Goal: Entertainment & Leisure: Consume media (video, audio)

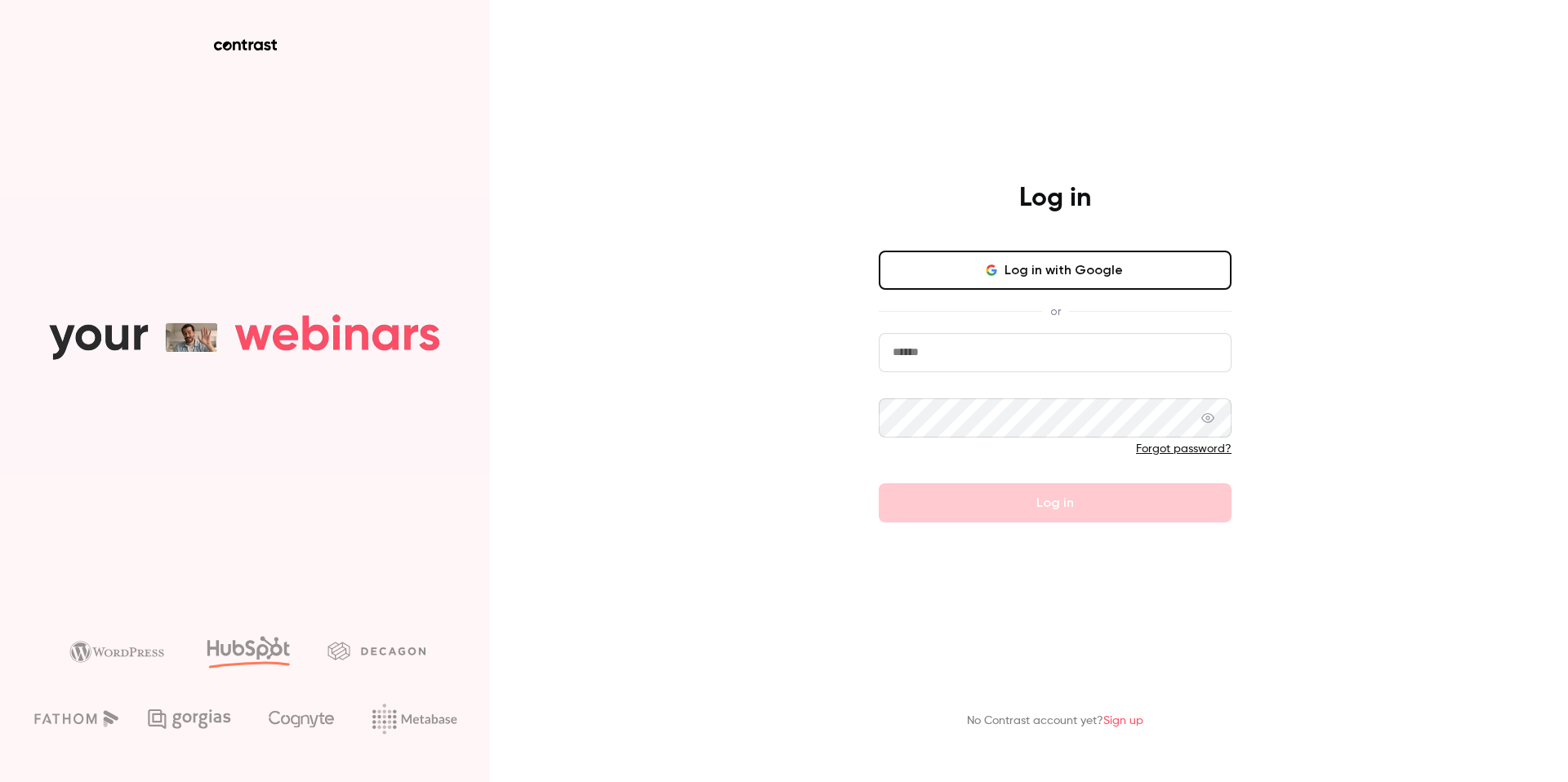
type input "**********"
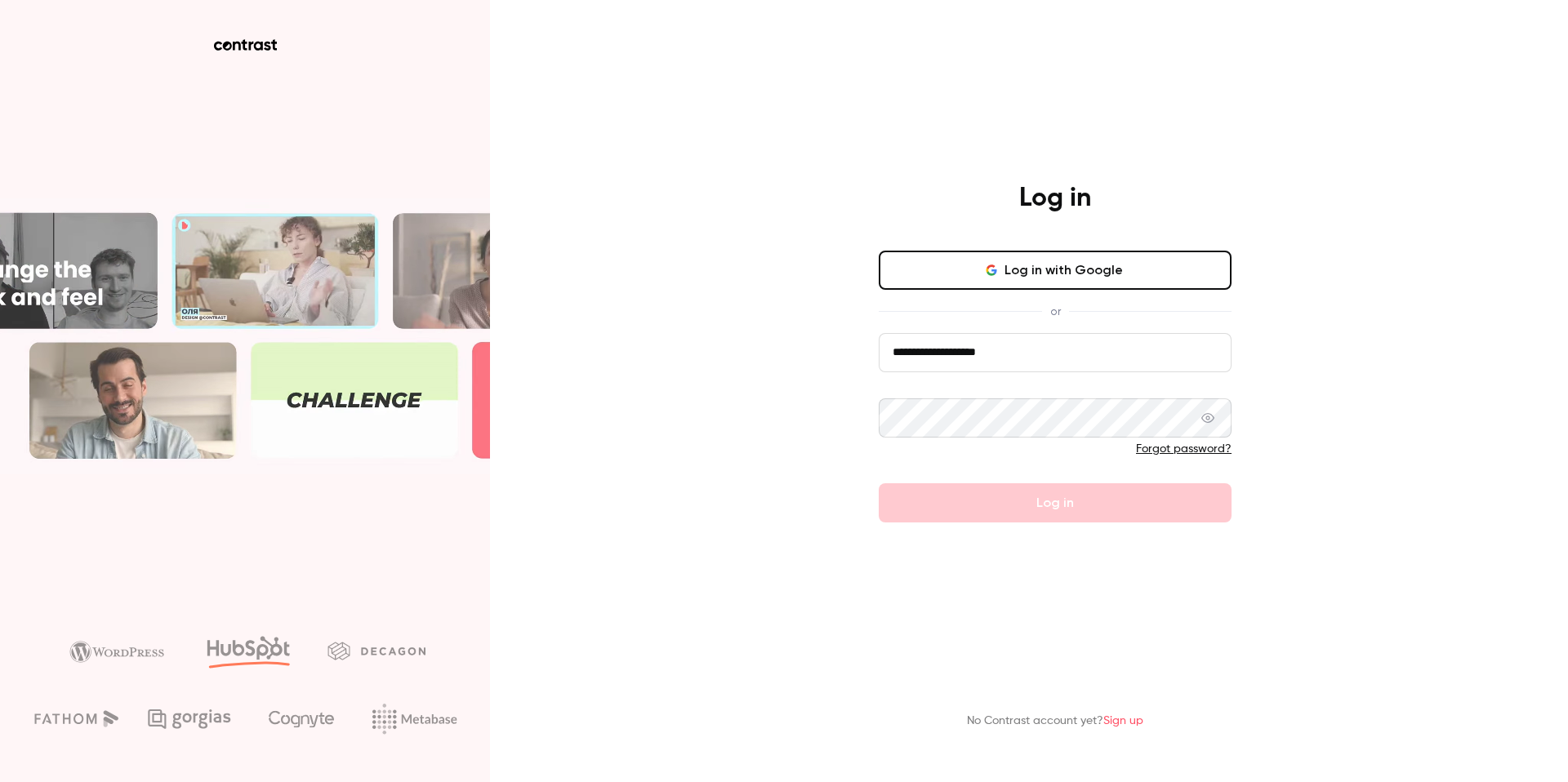
click at [1030, 347] on input "**********" at bounding box center [1055, 352] width 353 height 39
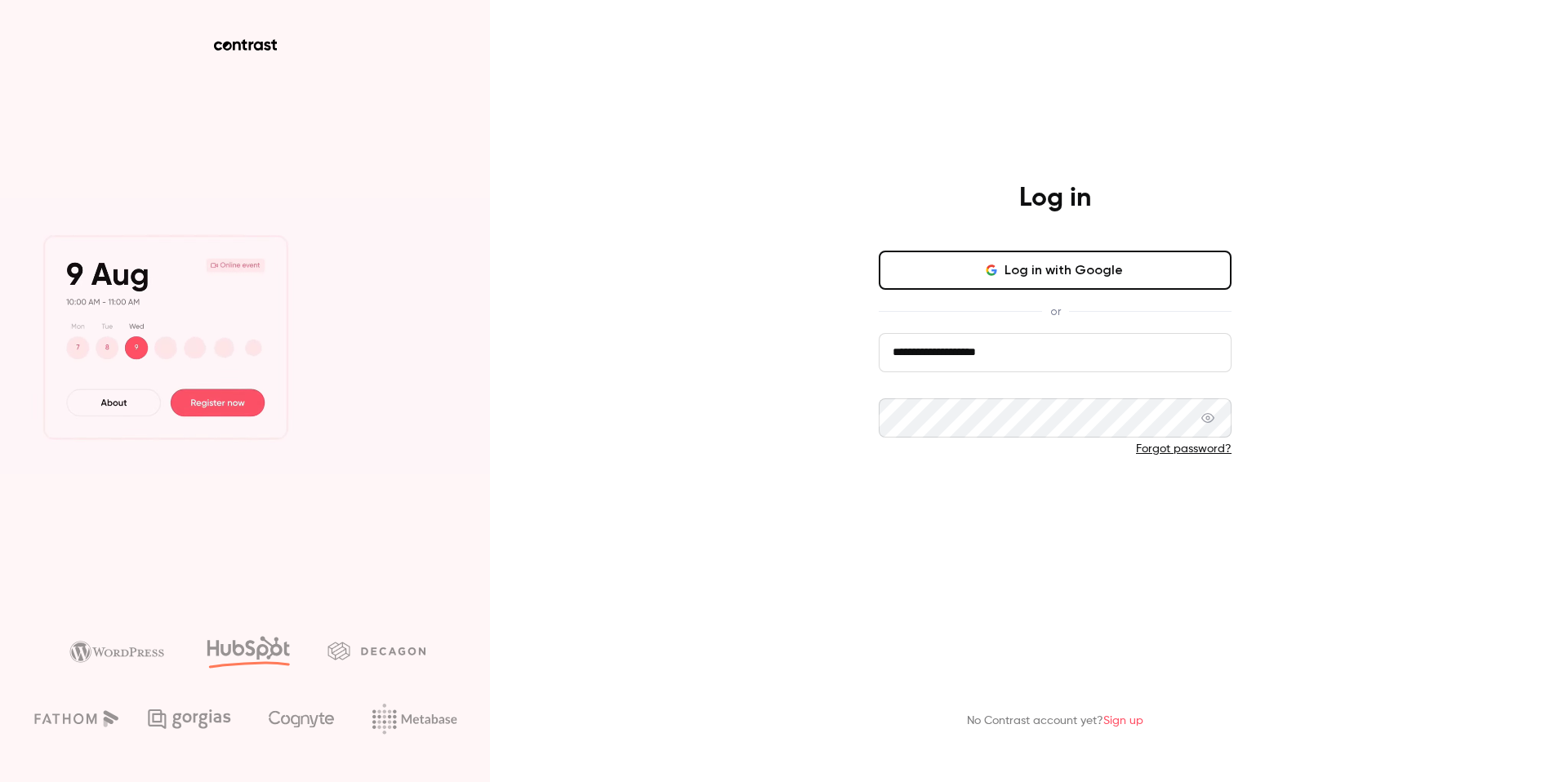
click at [977, 509] on button "Log in" at bounding box center [1055, 503] width 353 height 39
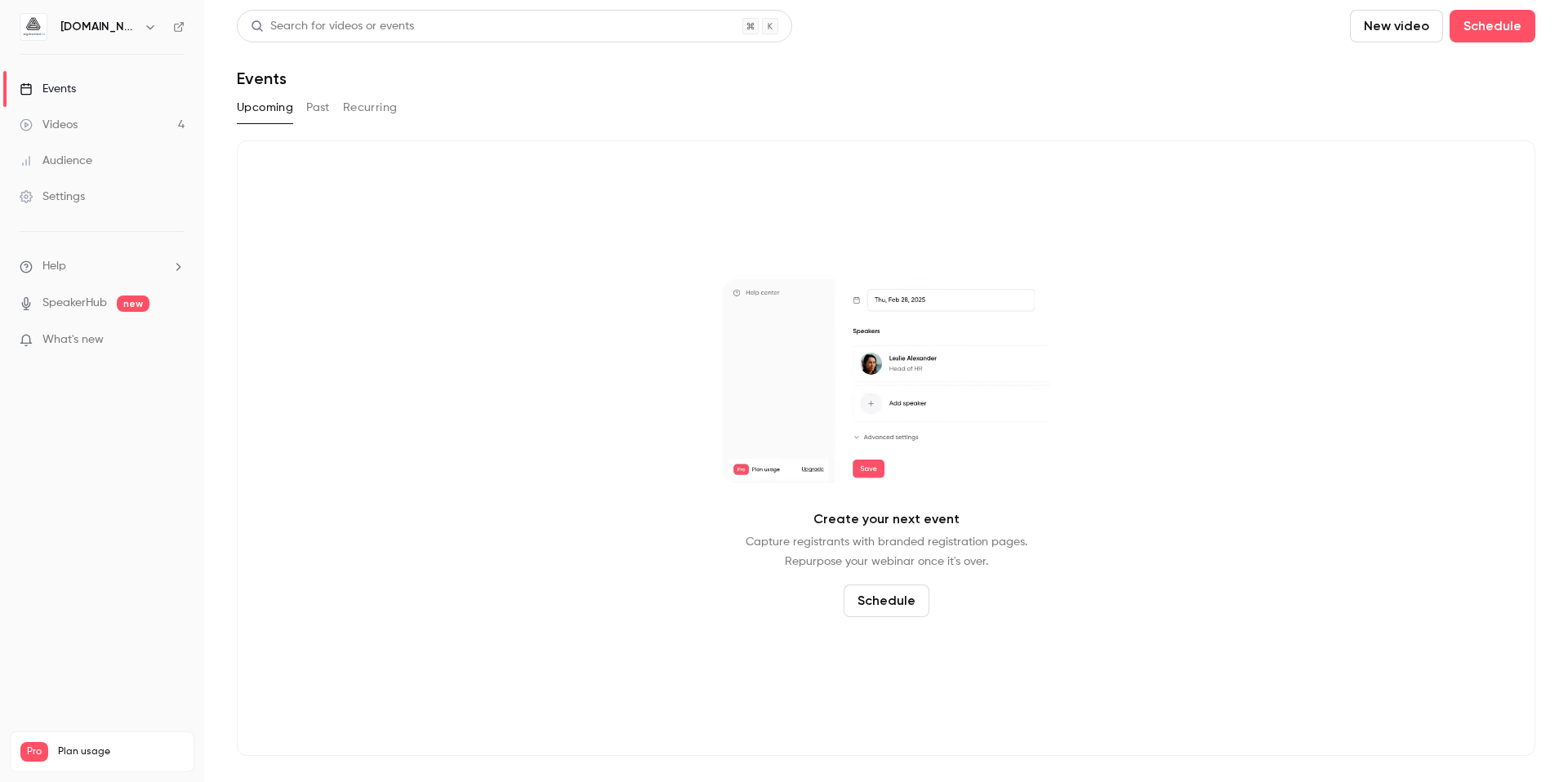
click at [93, 124] on link "Videos 4" at bounding box center [102, 125] width 205 height 36
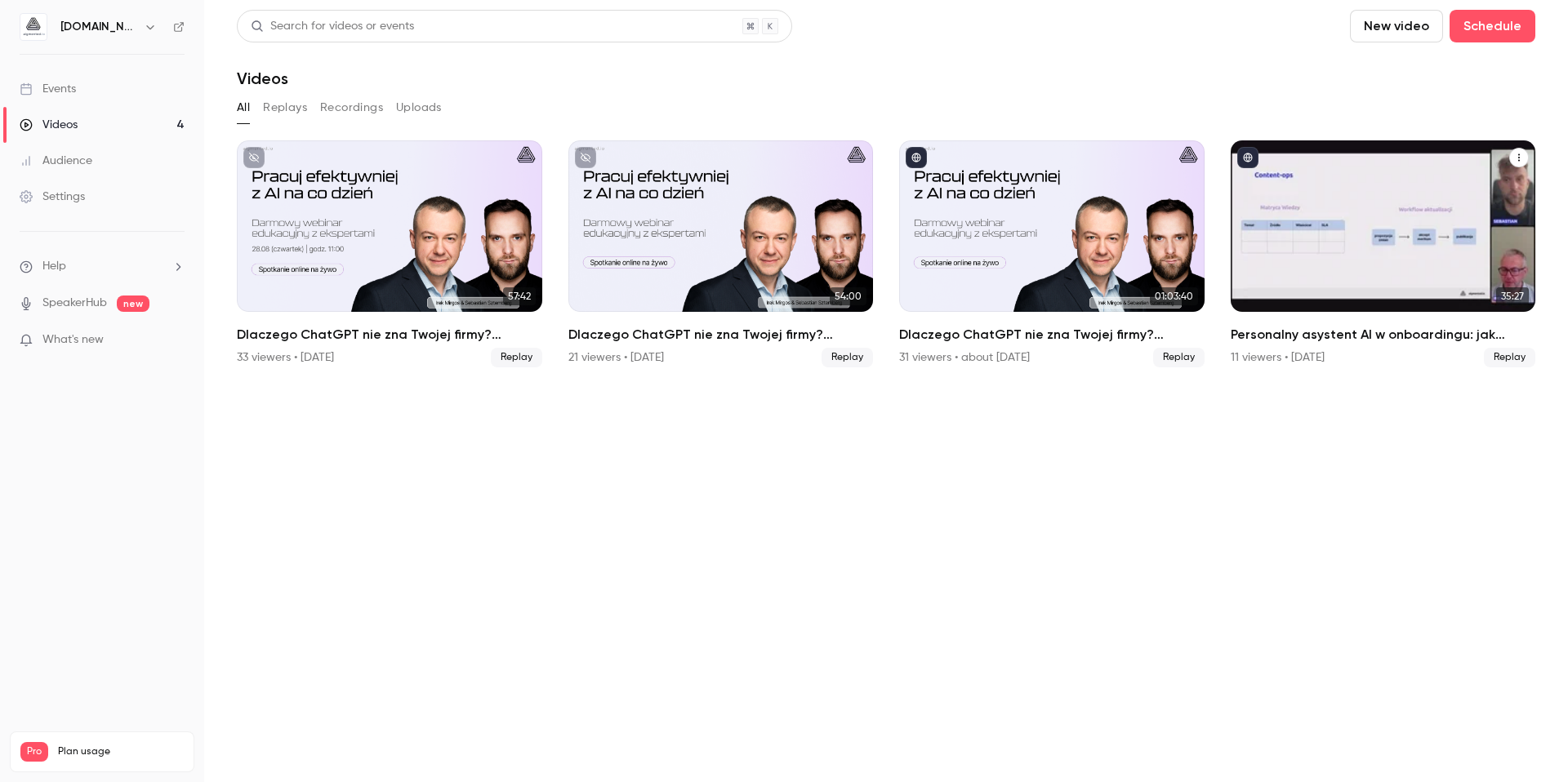
click at [1399, 336] on h2 "Personalny asystent AI w onboardingu: jak zautomatyzować 80% powtarzalnych pyta…" at bounding box center [1383, 335] width 306 height 20
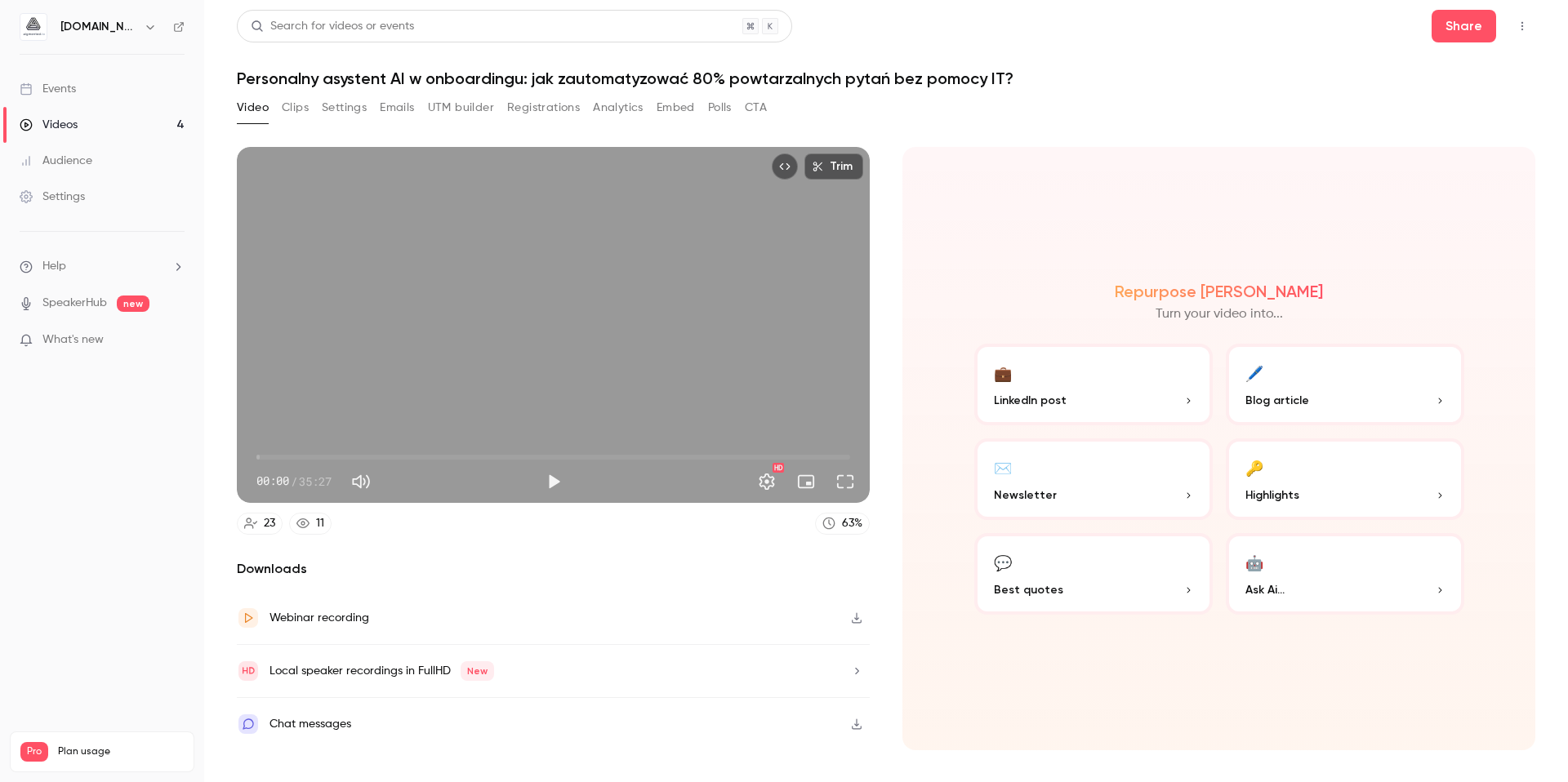
click at [330, 106] on button "Settings" at bounding box center [344, 108] width 45 height 27
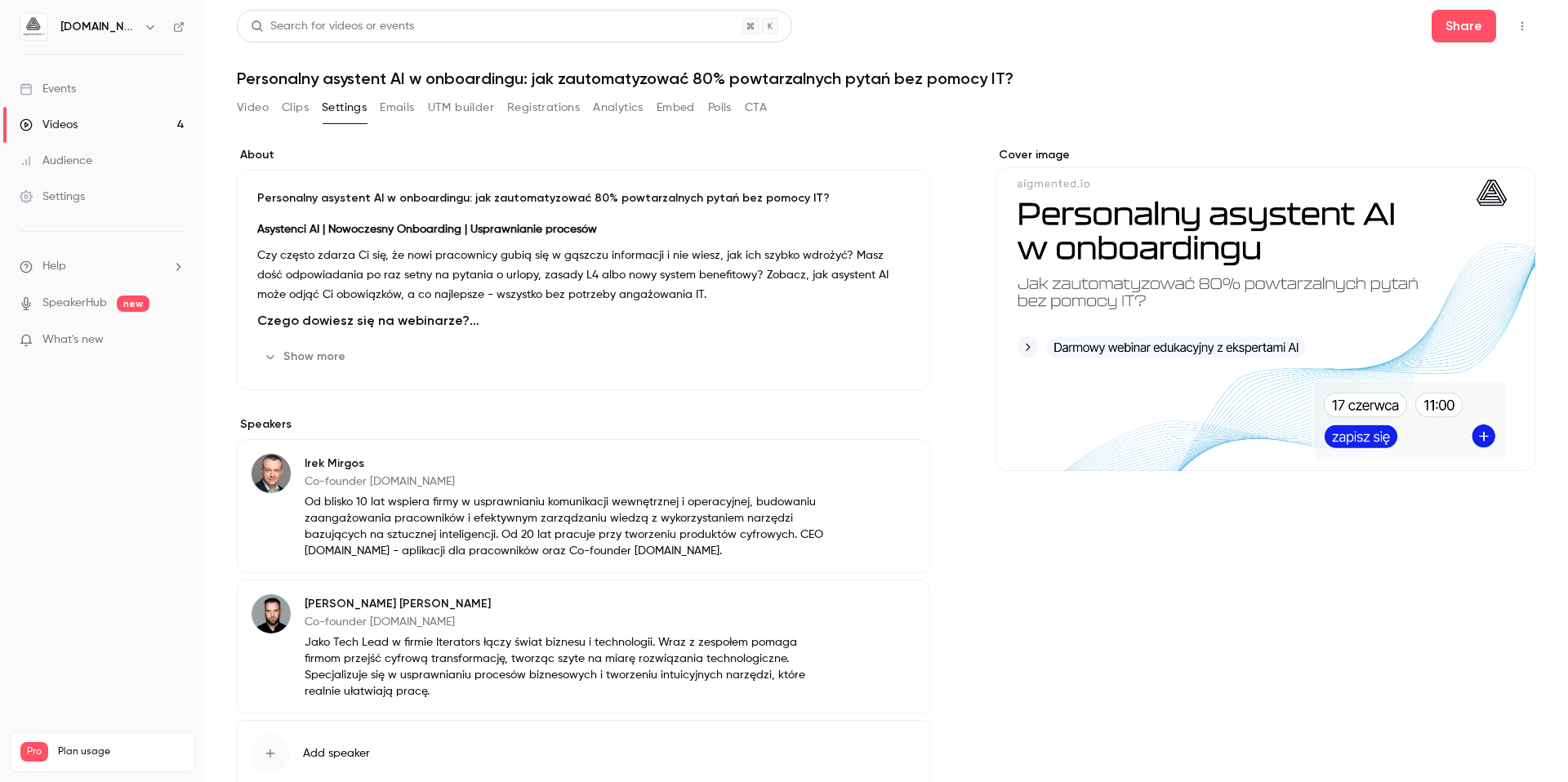
click at [312, 353] on button "Show more" at bounding box center [306, 357] width 98 height 27
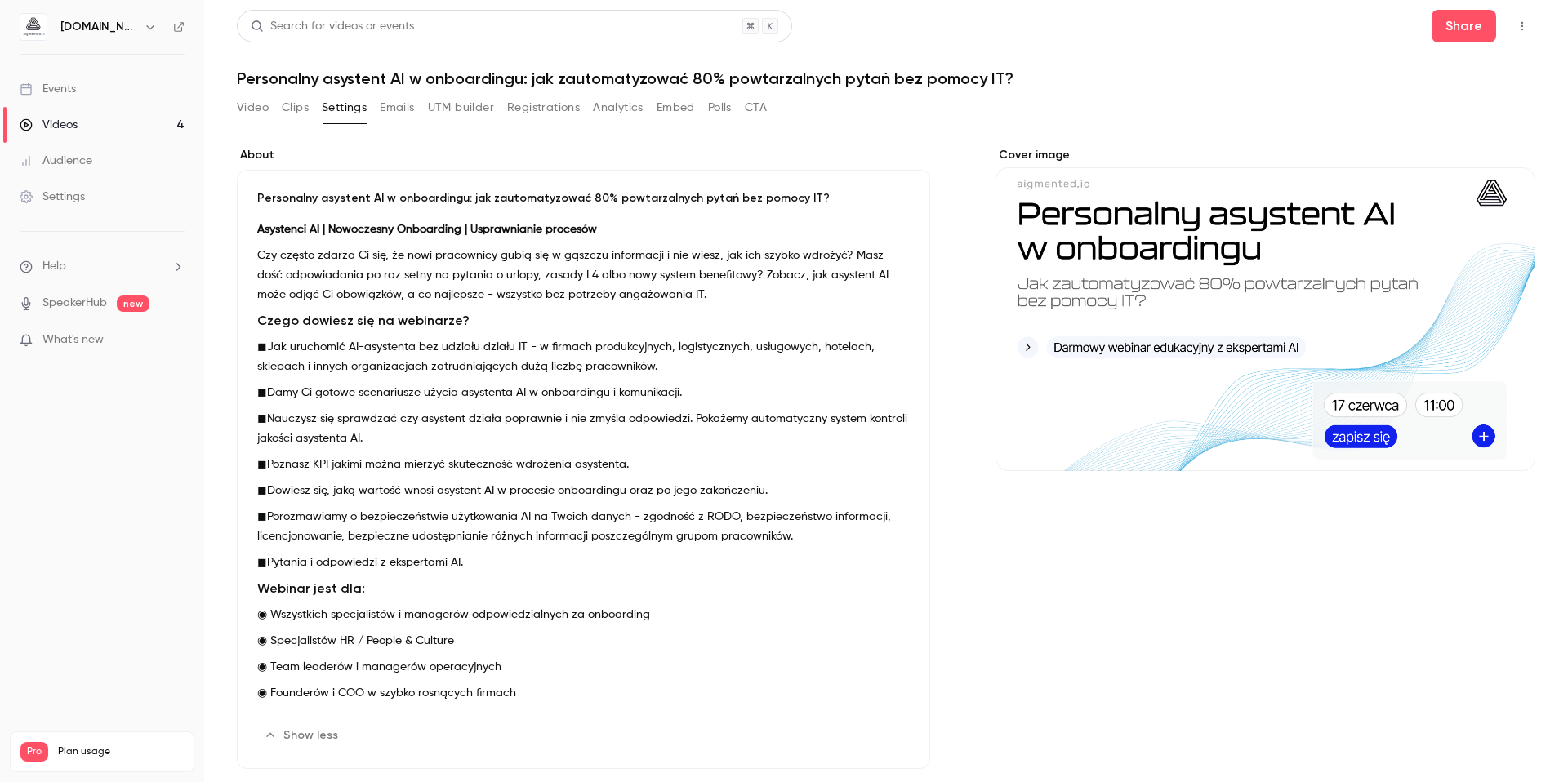
click at [259, 111] on button "Video" at bounding box center [252, 108] width 32 height 27
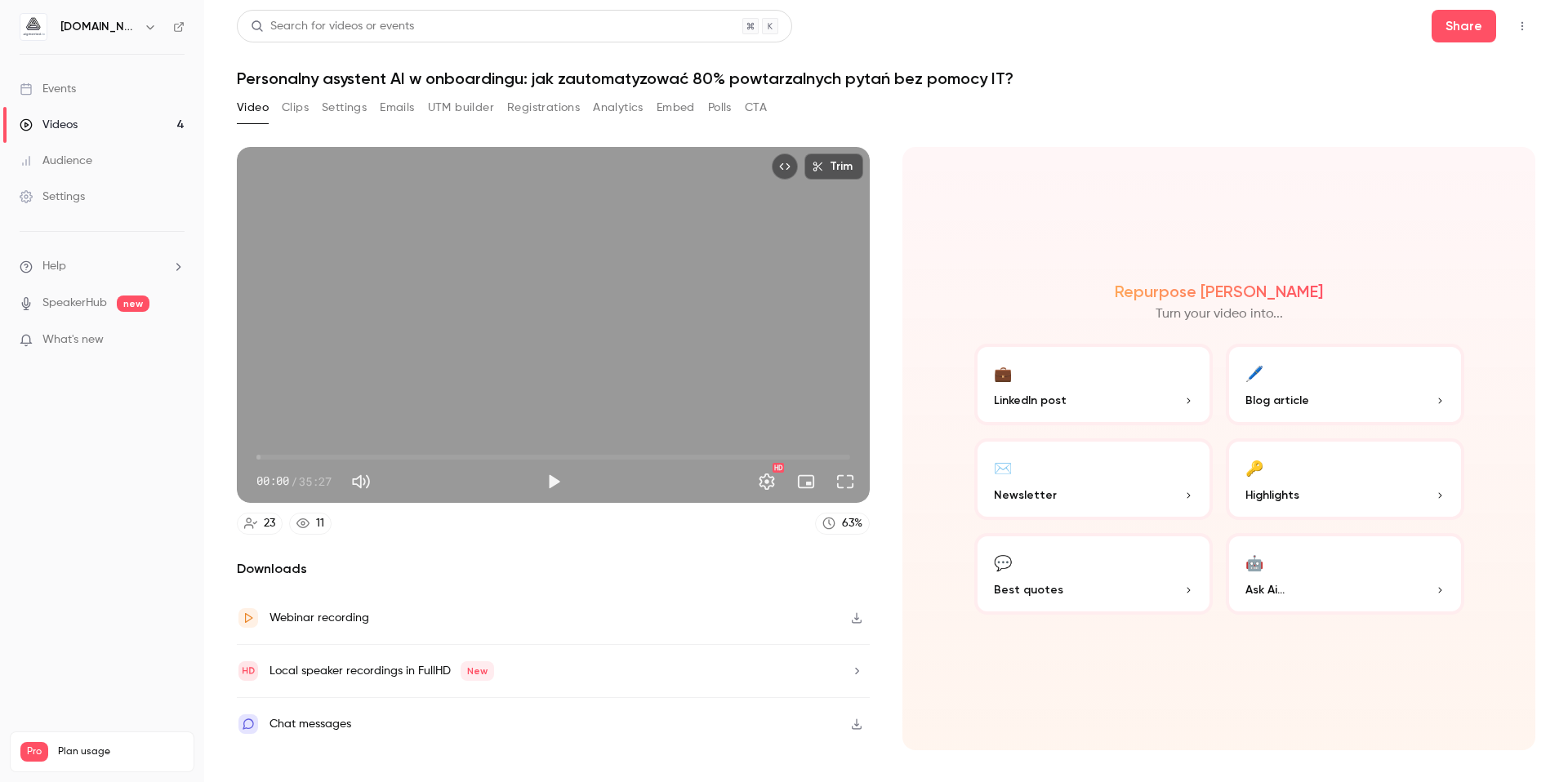
click at [169, 123] on link "Videos 4" at bounding box center [102, 125] width 205 height 36
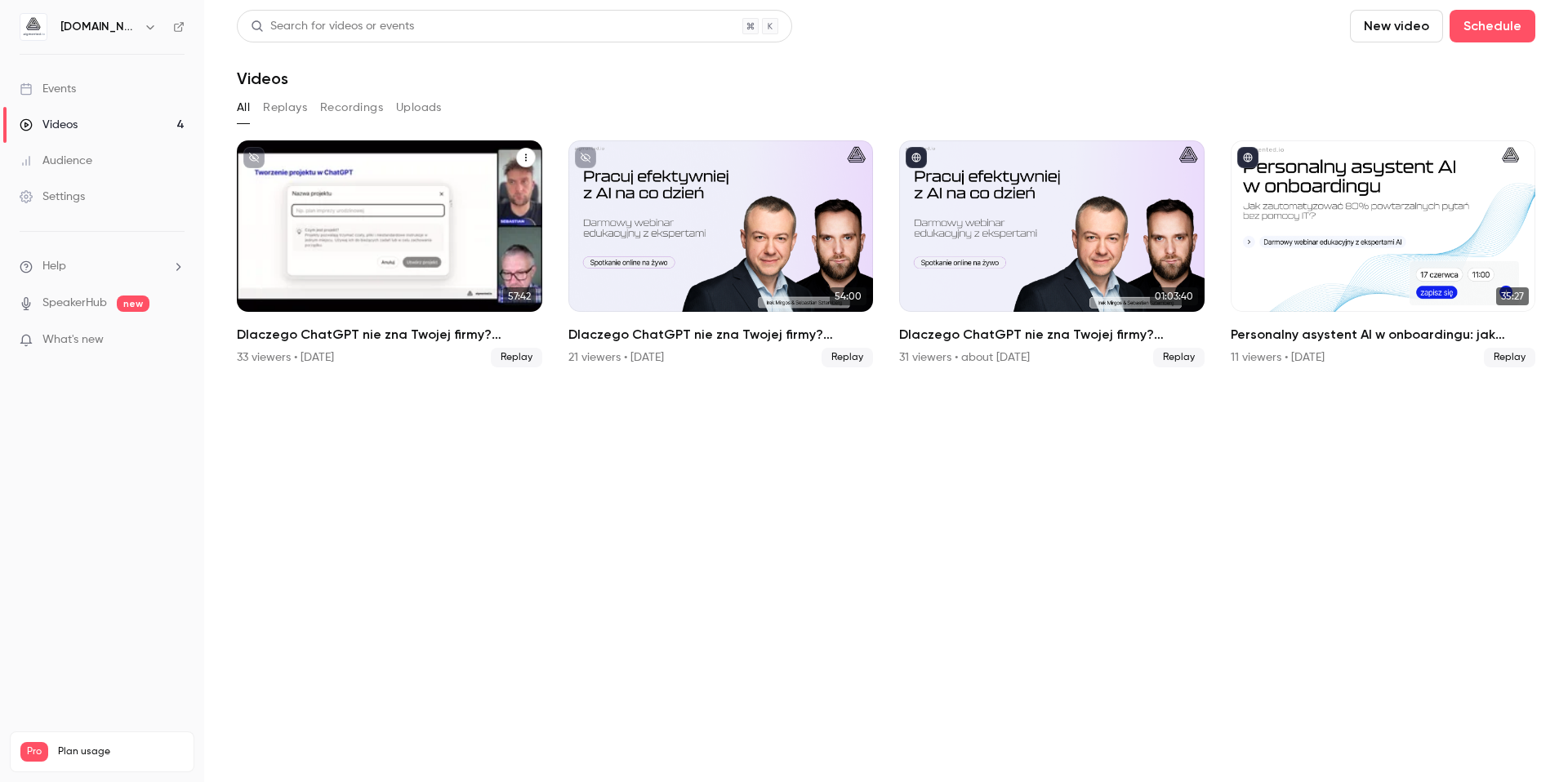
click at [383, 332] on h2 "Dlaczego ChatGPT nie zna Twojej firmy? Praktyczny przewodnik przygotowania wied…" at bounding box center [389, 335] width 306 height 20
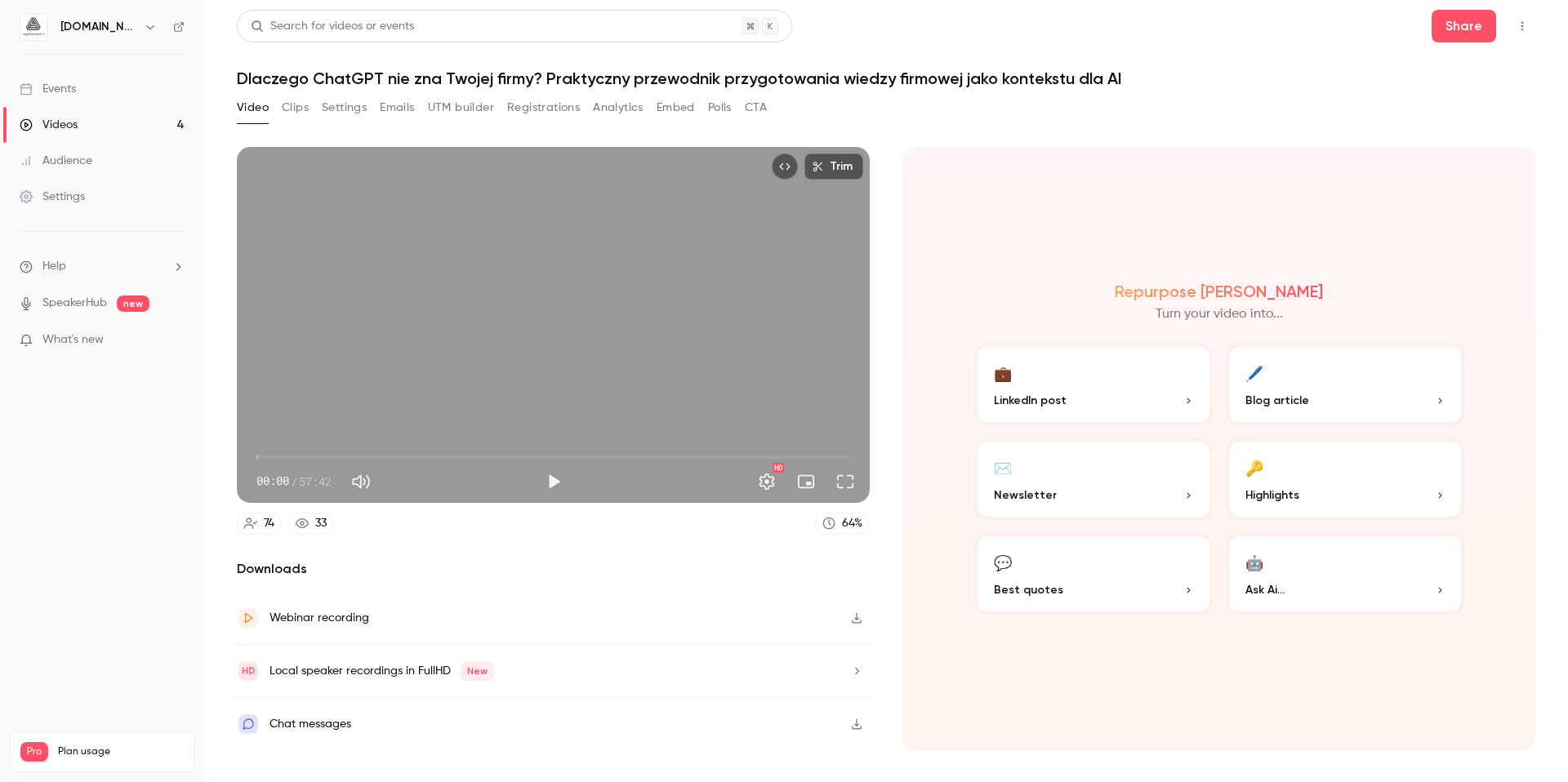
click at [526, 107] on button "Registrations" at bounding box center [543, 108] width 73 height 27
